Goal: Navigation & Orientation: Find specific page/section

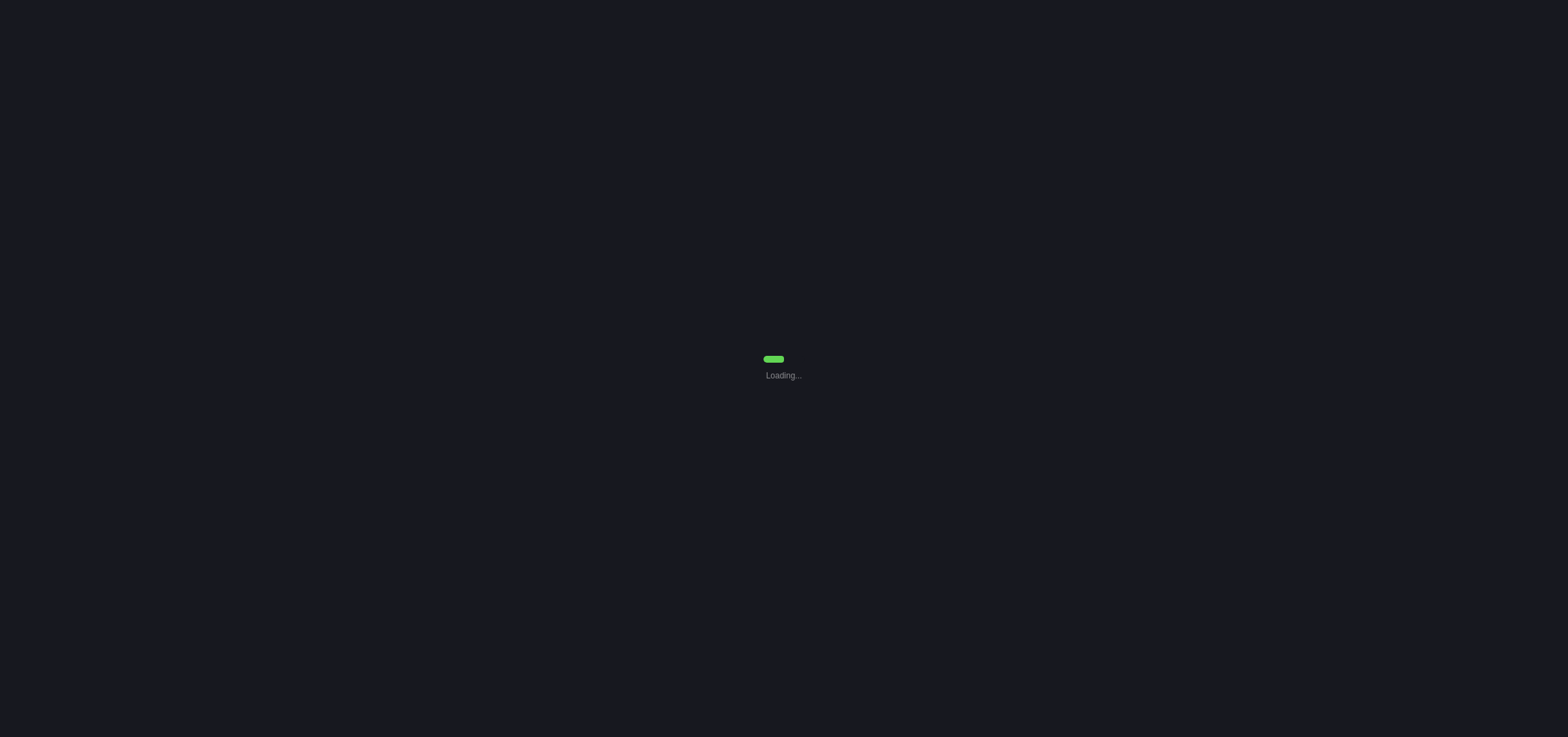
click at [1025, 101] on div "Loading..." at bounding box center [784, 368] width 1568 height 737
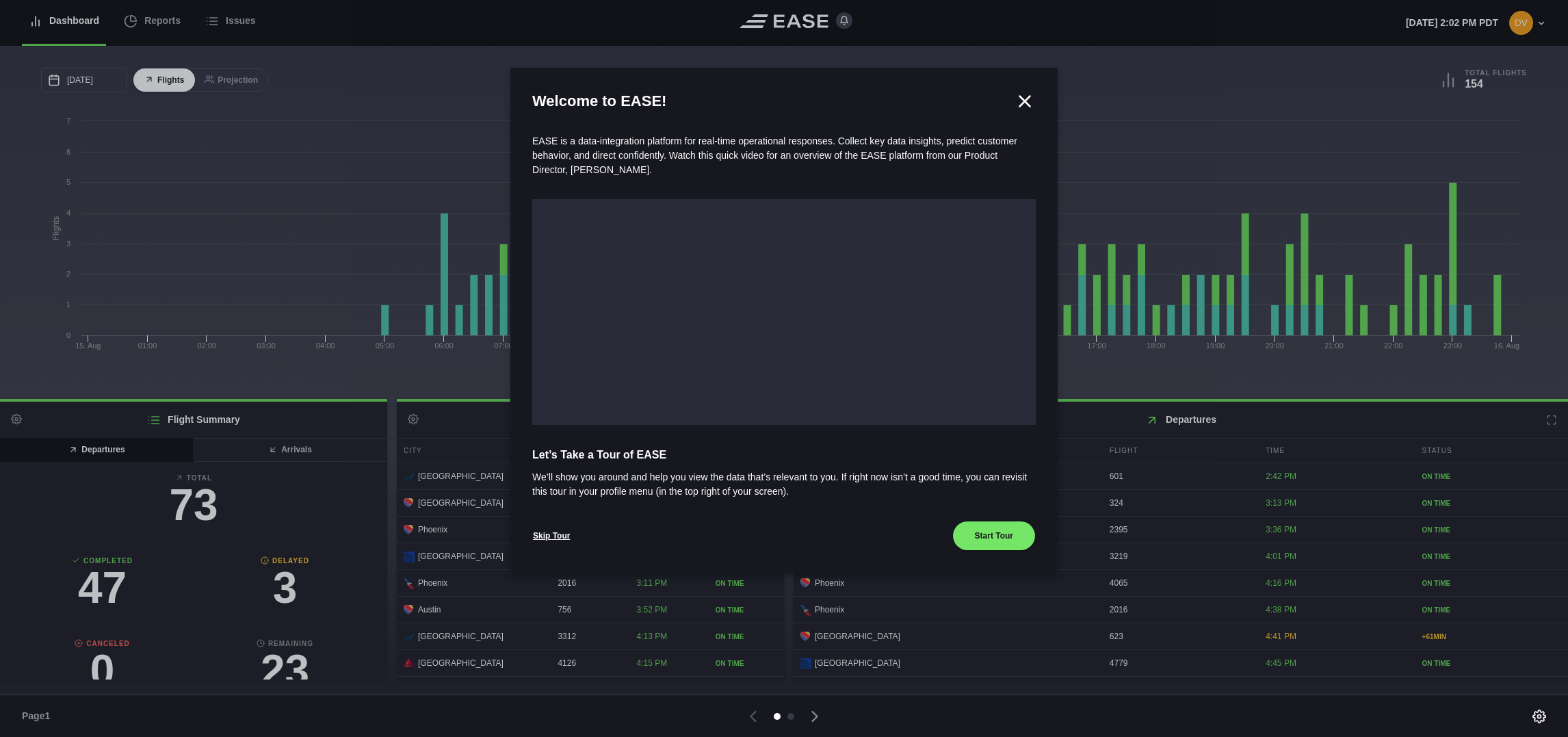
click at [1023, 96] on icon at bounding box center [1024, 101] width 20 height 20
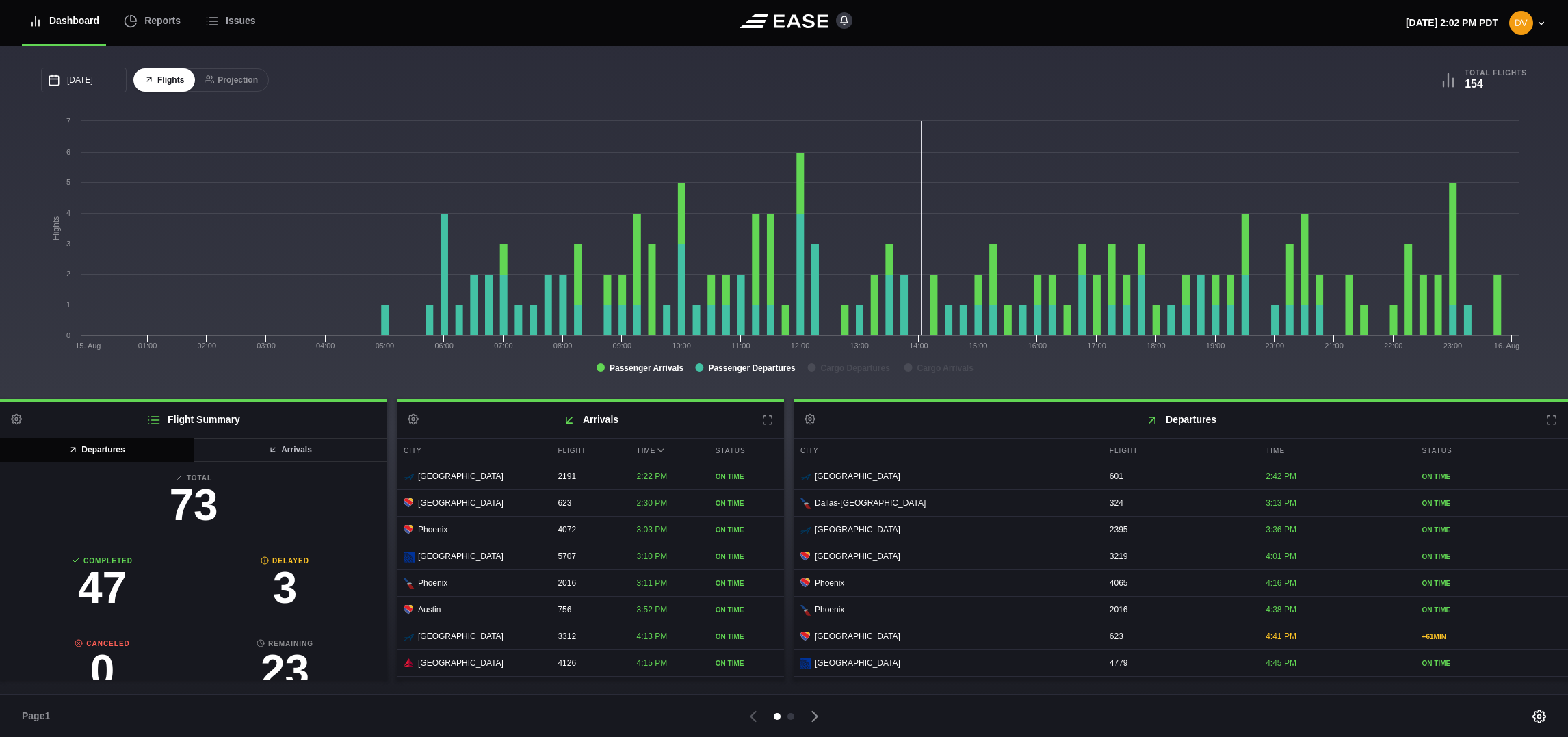
click at [768, 421] on icon at bounding box center [768, 420] width 11 height 11
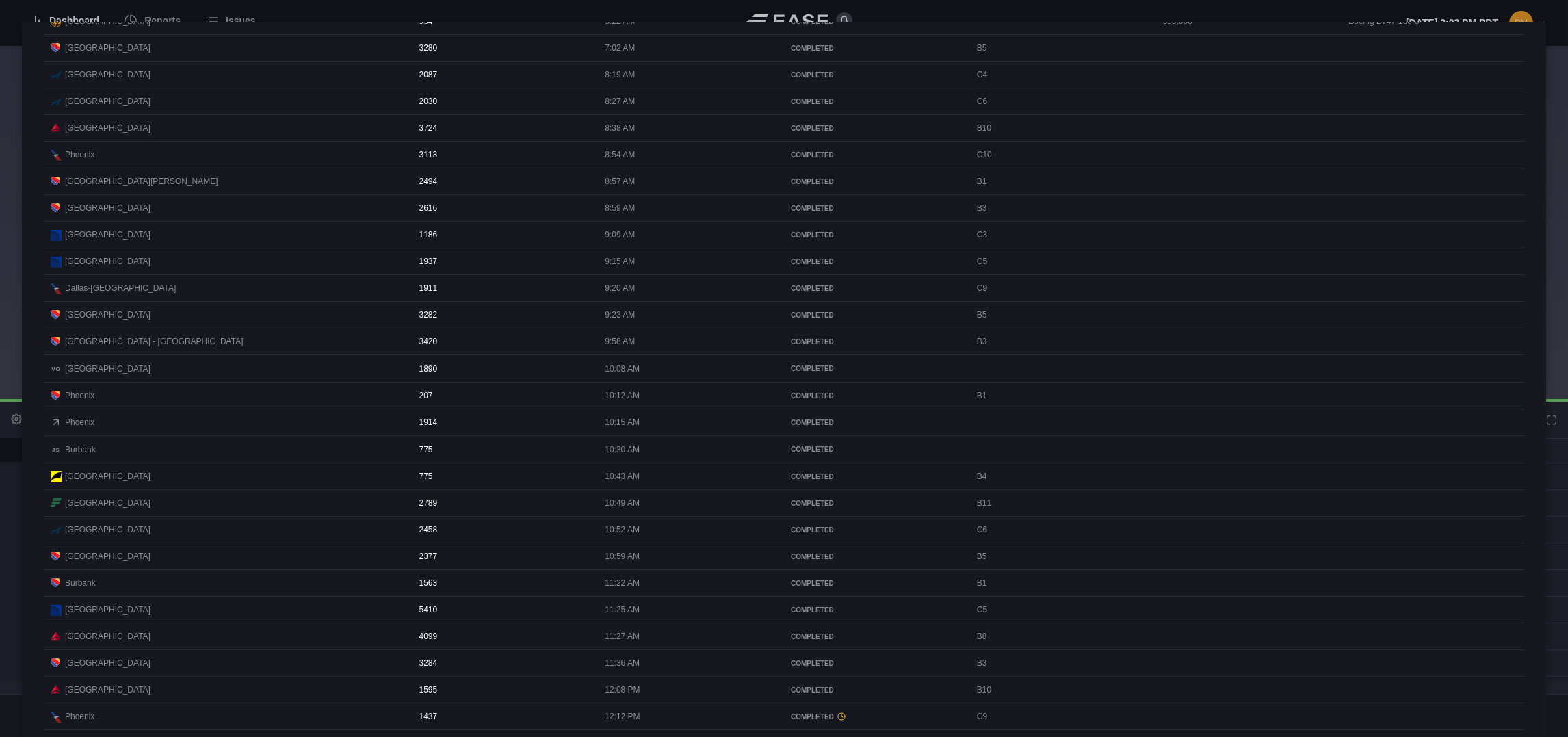
scroll to position [205, 0]
